Goal: Information Seeking & Learning: Learn about a topic

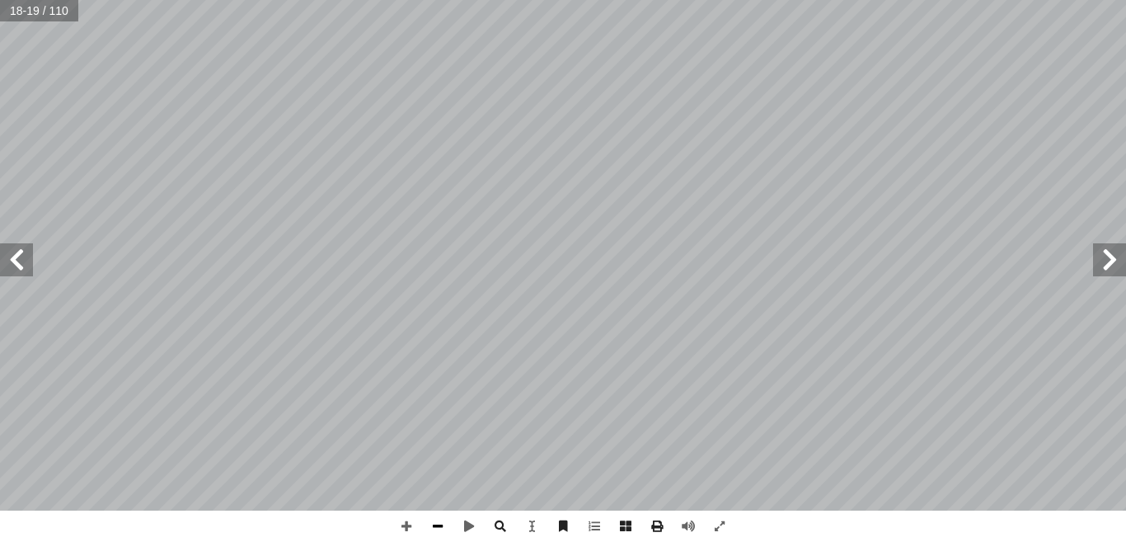
click at [444, 523] on span at bounding box center [437, 525] width 31 height 31
click at [406, 526] on span at bounding box center [406, 525] width 31 height 31
click at [1109, 262] on span at bounding box center [1109, 259] width 33 height 33
click at [1106, 269] on span at bounding box center [1109, 259] width 33 height 33
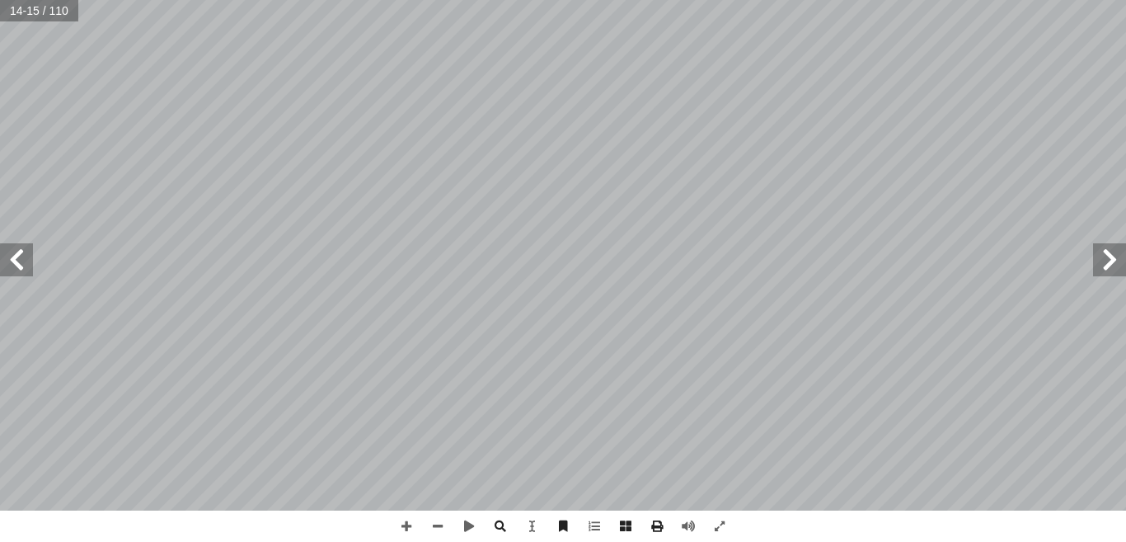
click at [16, 251] on span at bounding box center [16, 259] width 33 height 33
click at [410, 520] on span at bounding box center [406, 525] width 31 height 31
click at [720, 530] on span at bounding box center [719, 525] width 31 height 31
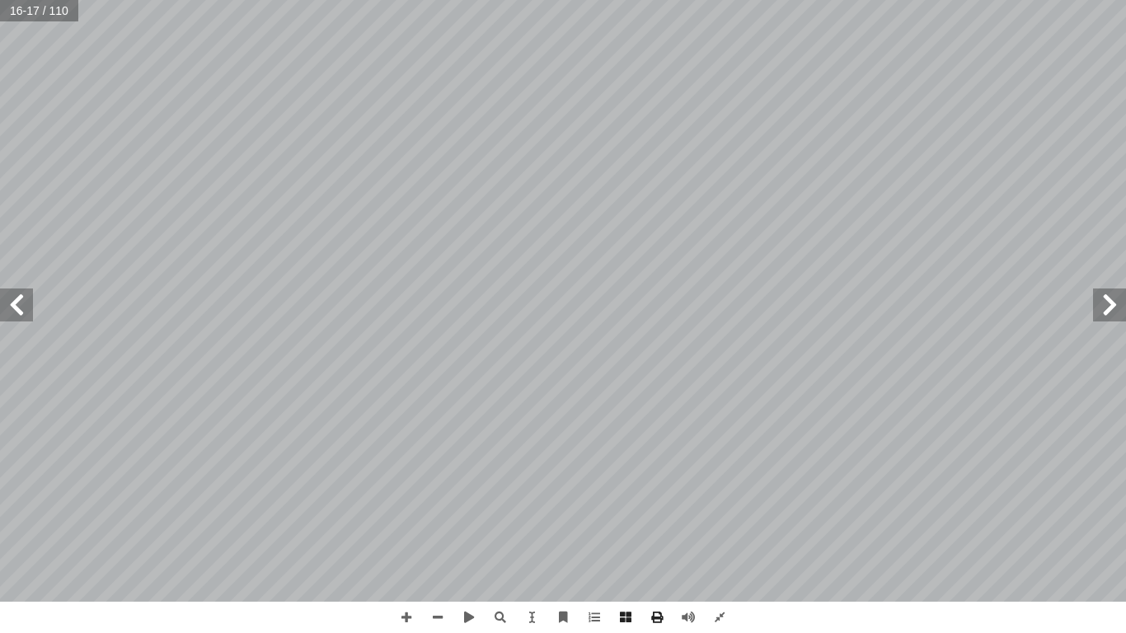
click at [20, 315] on span at bounding box center [16, 305] width 33 height 33
